Goal: Task Accomplishment & Management: Manage account settings

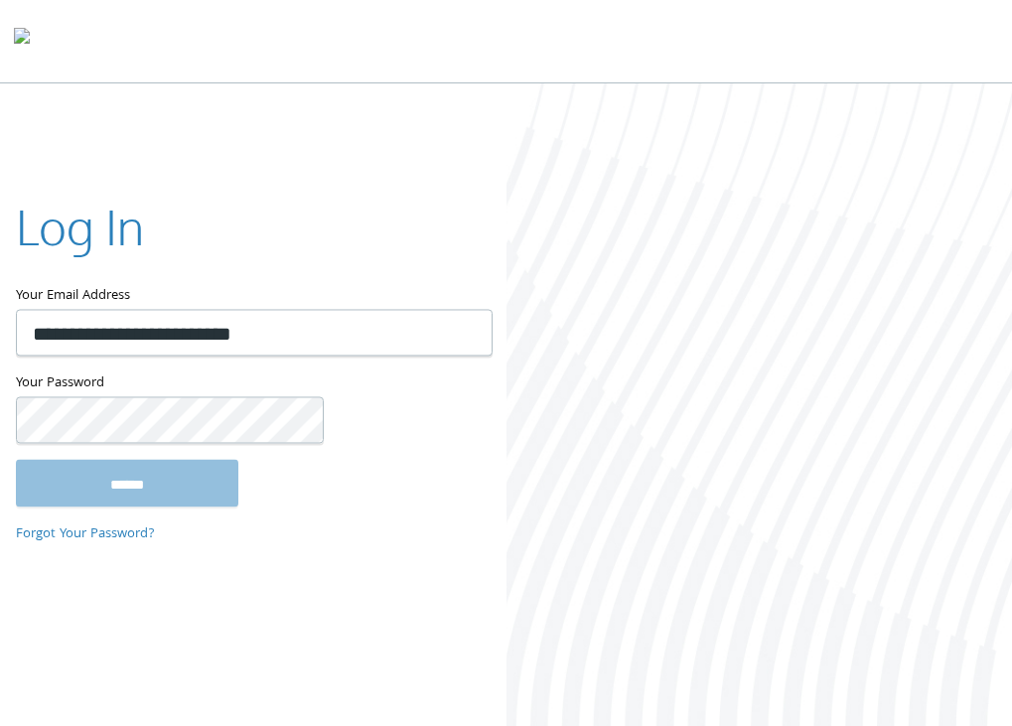
type input "**********"
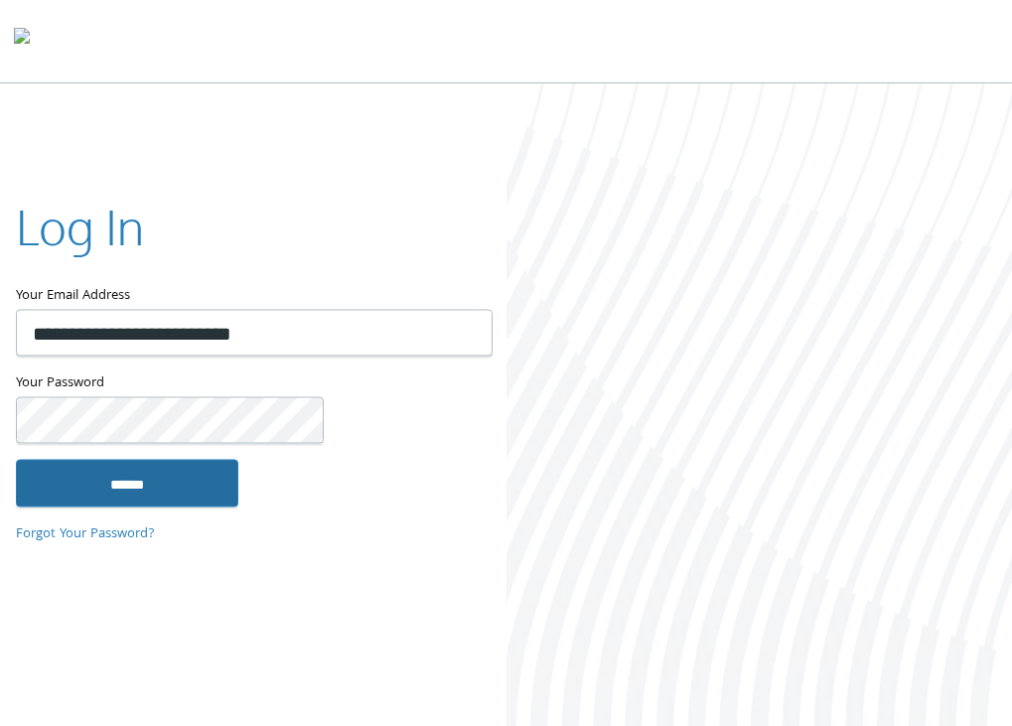
click at [131, 486] on input "******" at bounding box center [127, 483] width 222 height 48
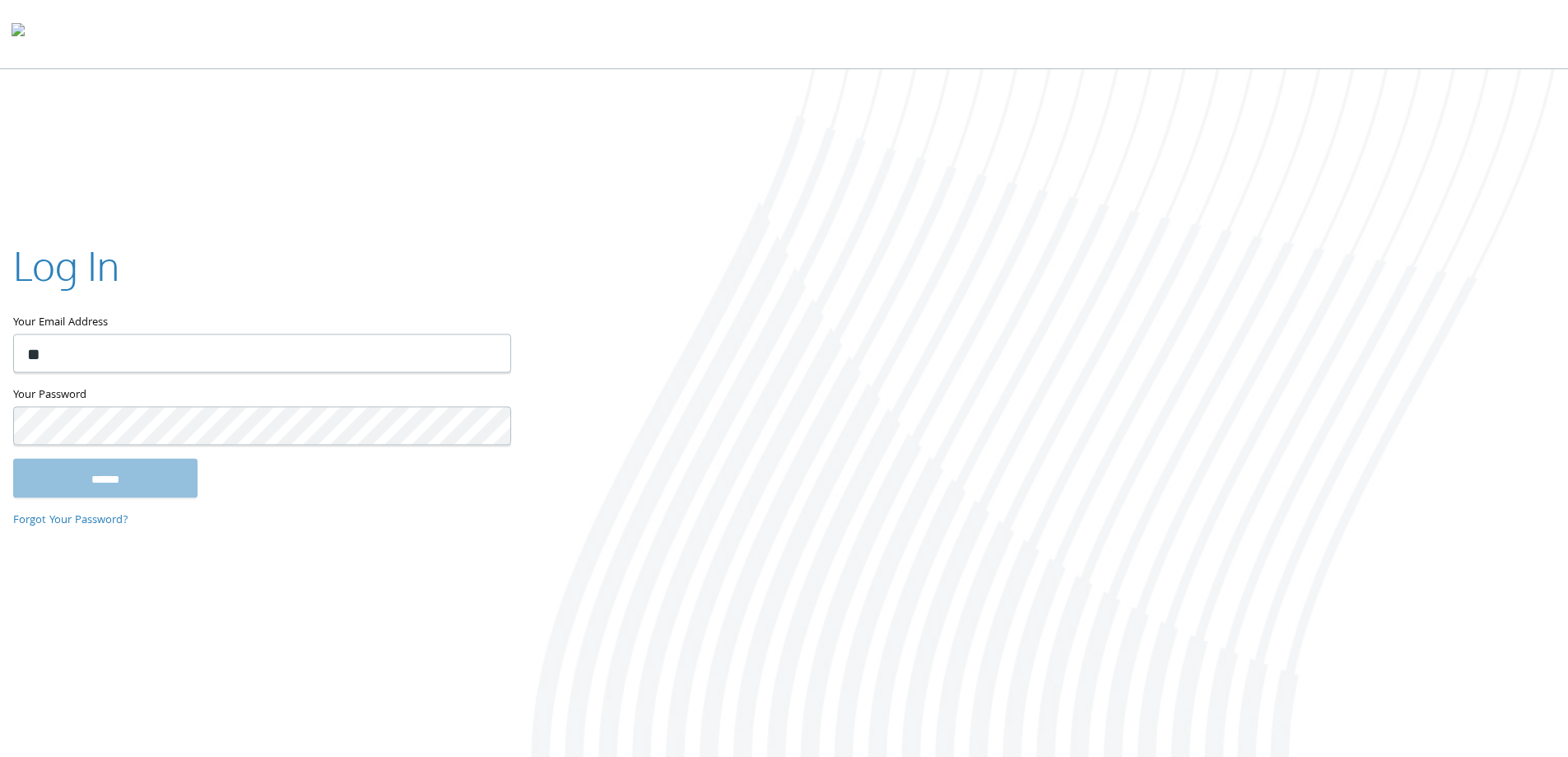
type input "**********"
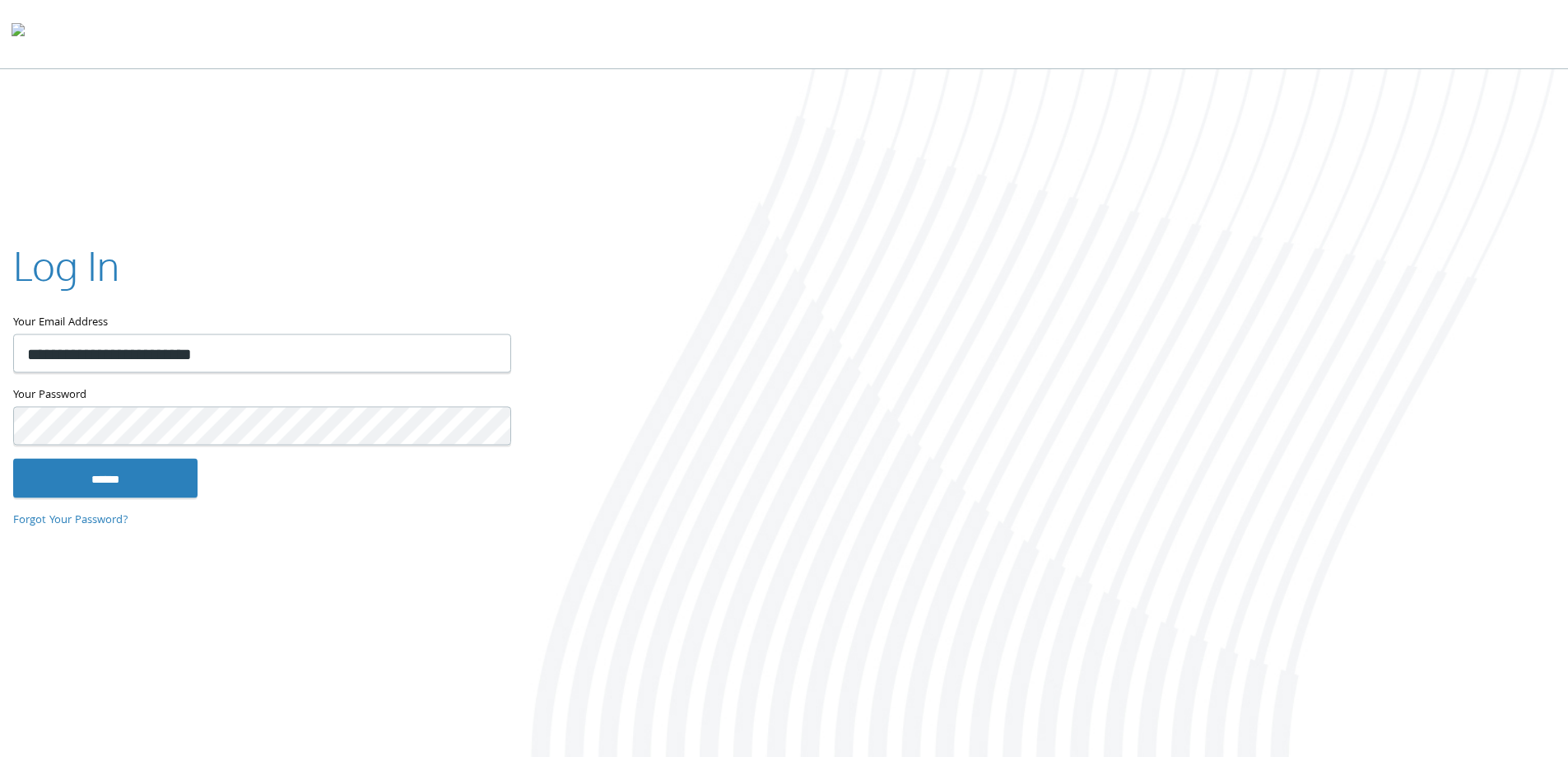
click at [13, 458] on input "******" at bounding box center [105, 478] width 184 height 40
